Goal: Task Accomplishment & Management: Use online tool/utility

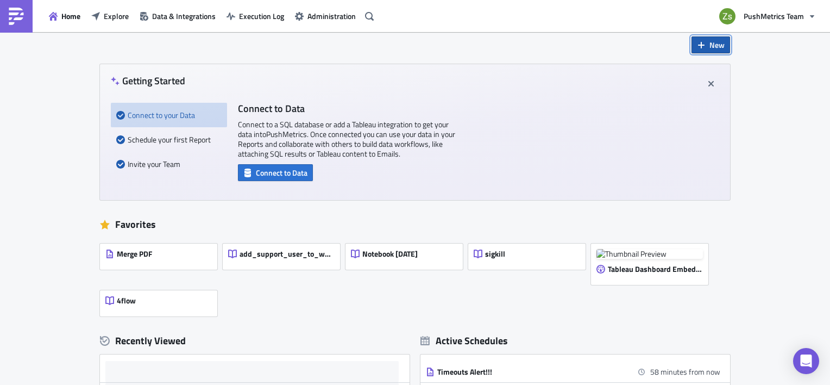
click at [710, 48] on span "New" at bounding box center [717, 44] width 15 height 11
click at [707, 92] on div "Notebook" at bounding box center [743, 89] width 72 height 11
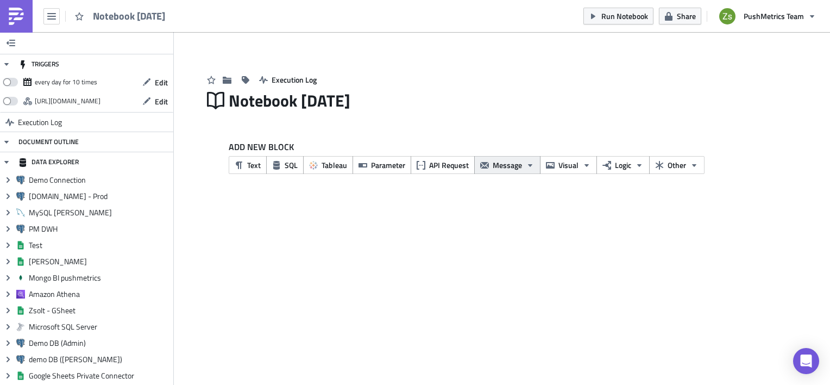
click at [498, 159] on button "Message" at bounding box center [507, 165] width 66 height 18
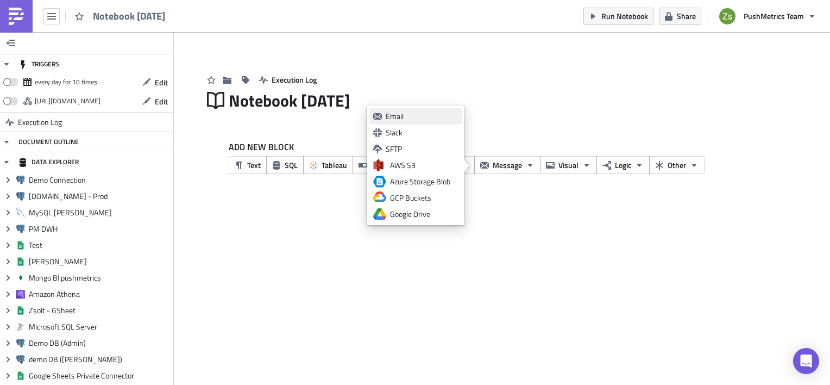
click at [439, 116] on div "Email" at bounding box center [422, 116] width 72 height 11
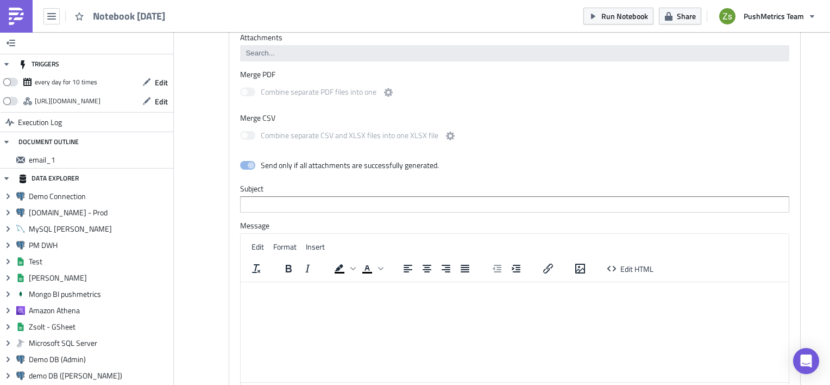
scroll to position [393, 0]
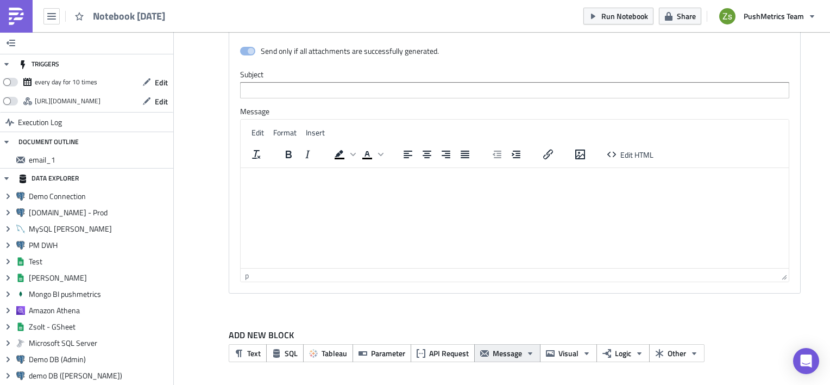
click at [508, 355] on span "Message" at bounding box center [507, 352] width 29 height 11
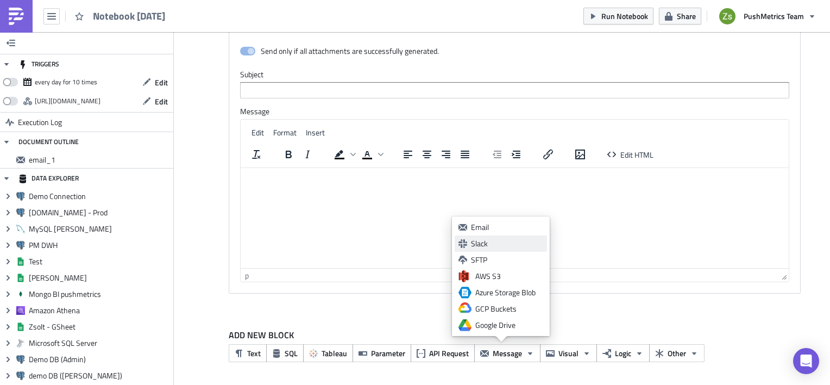
click at [502, 246] on div "Slack" at bounding box center [507, 243] width 72 height 11
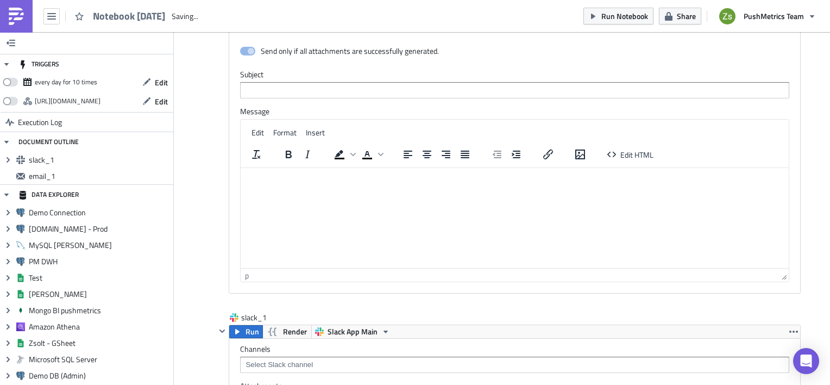
scroll to position [894, 0]
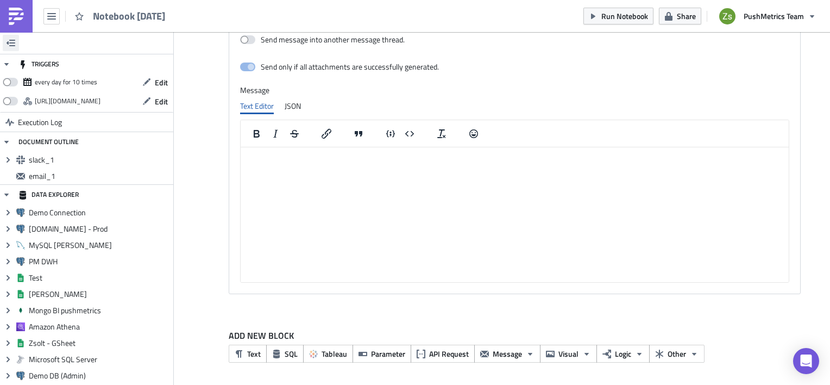
click at [10, 40] on icon "button" at bounding box center [11, 43] width 9 height 7
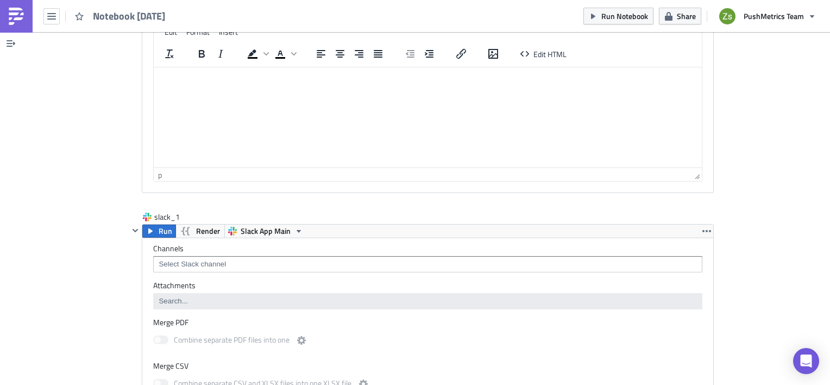
scroll to position [423, 0]
